Goal: Navigation & Orientation: Find specific page/section

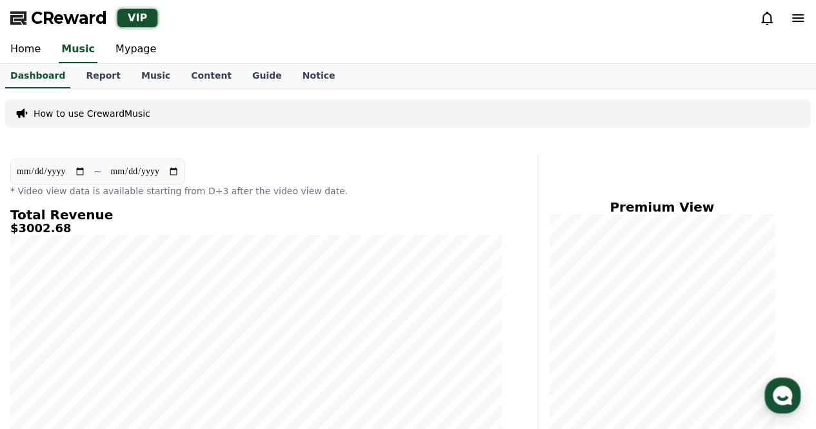
click at [90, 14] on span "CReward" at bounding box center [69, 18] width 76 height 21
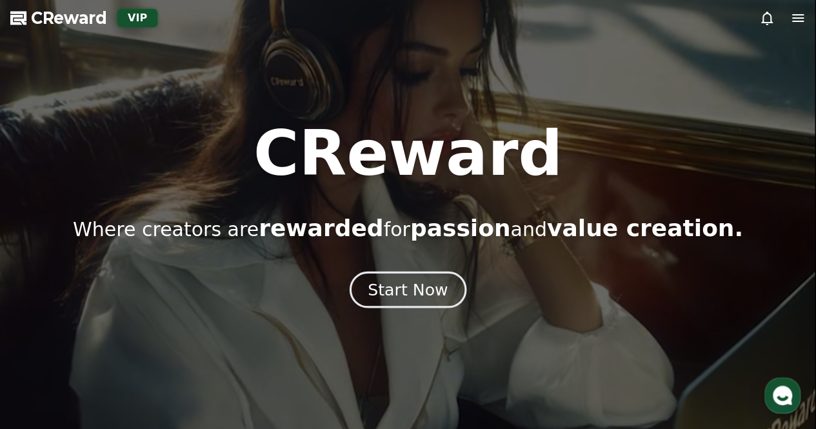
click at [405, 296] on div "Start Now" at bounding box center [408, 290] width 80 height 22
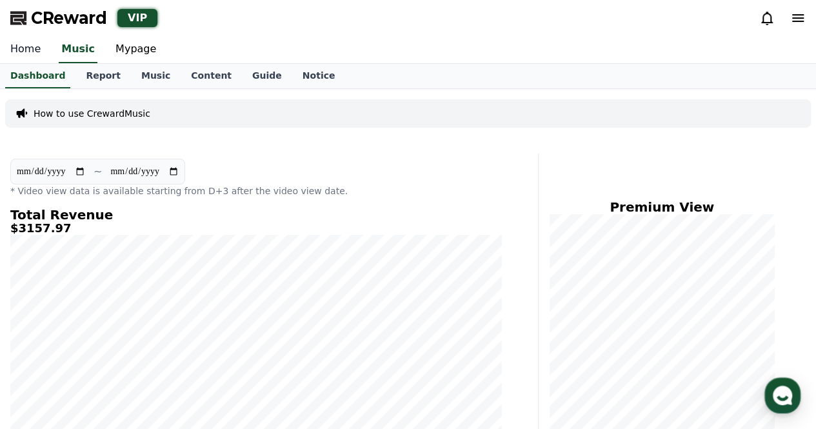
click at [25, 49] on link "Home" at bounding box center [25, 49] width 51 height 27
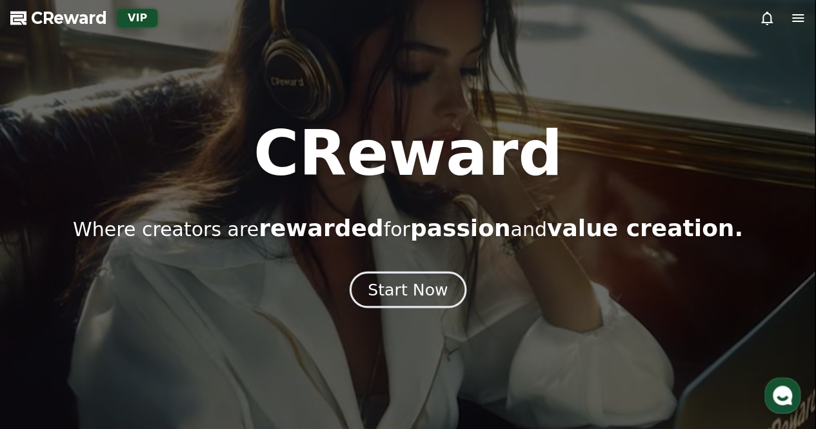
click at [410, 293] on div "Start Now" at bounding box center [408, 290] width 80 height 22
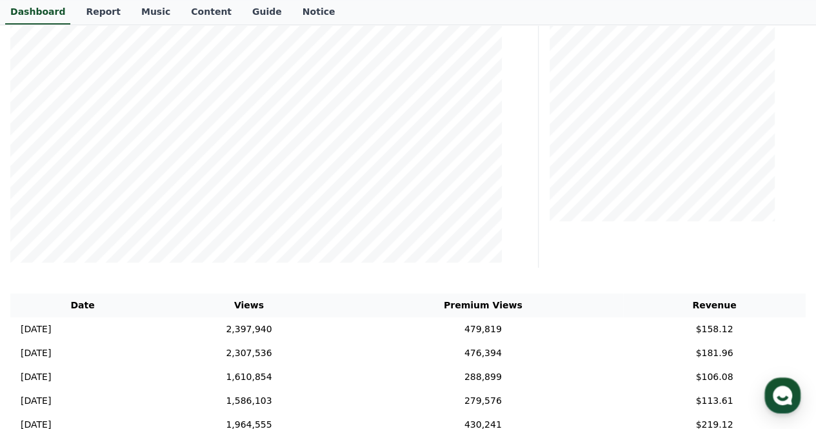
scroll to position [451, 0]
